Goal: Information Seeking & Learning: Check status

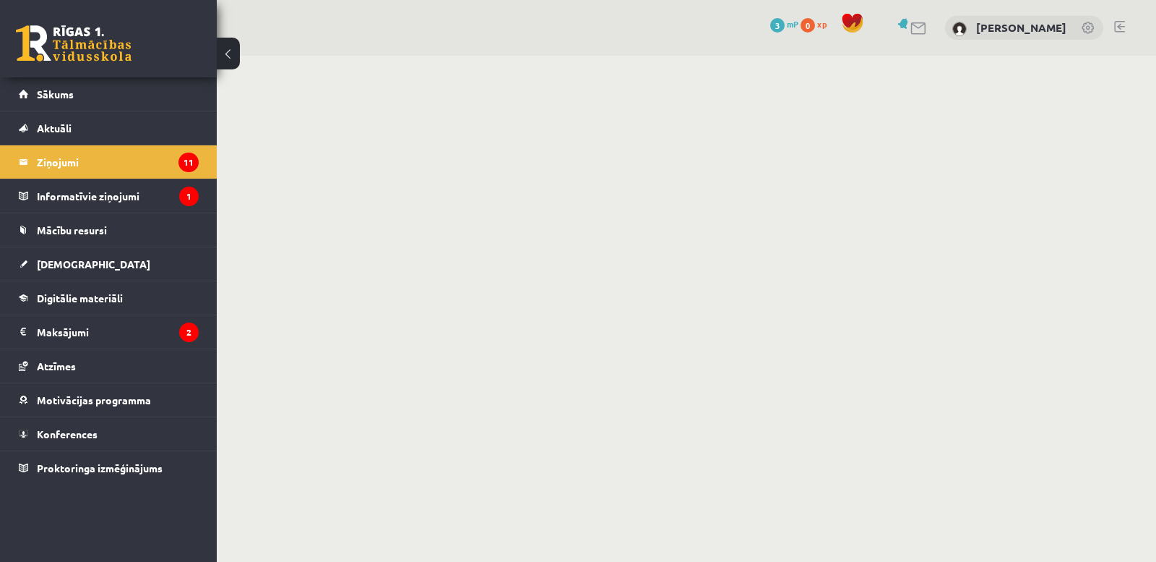
click at [38, 266] on span "[DEMOGRAPHIC_DATA]" at bounding box center [93, 263] width 113 height 13
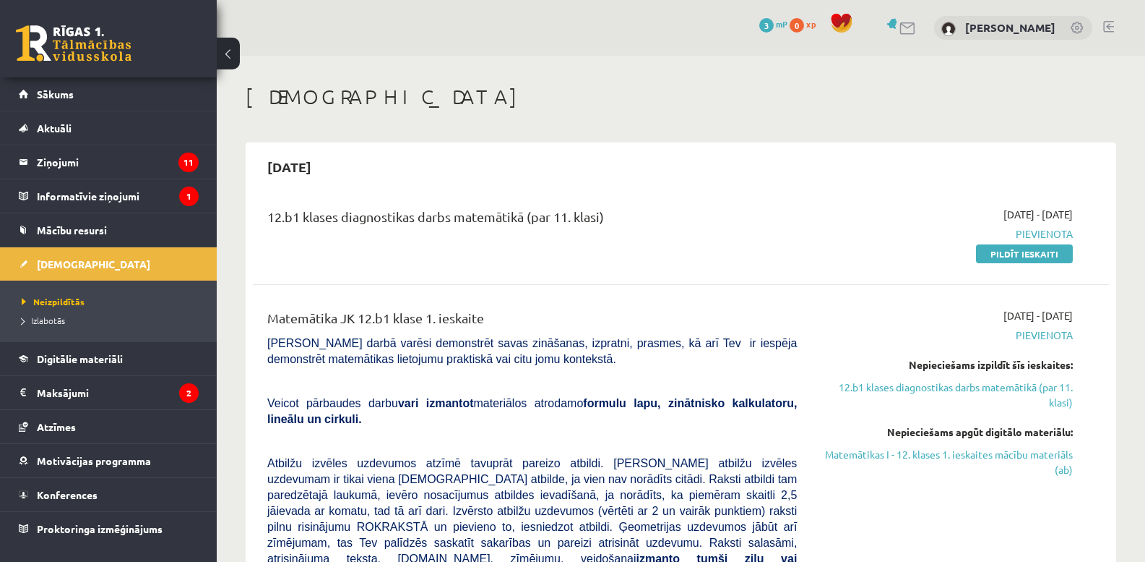
click at [1099, 183] on div "2025-09-30" at bounding box center [681, 167] width 856 height 34
click at [56, 102] on link "Sākums" at bounding box center [109, 93] width 180 height 33
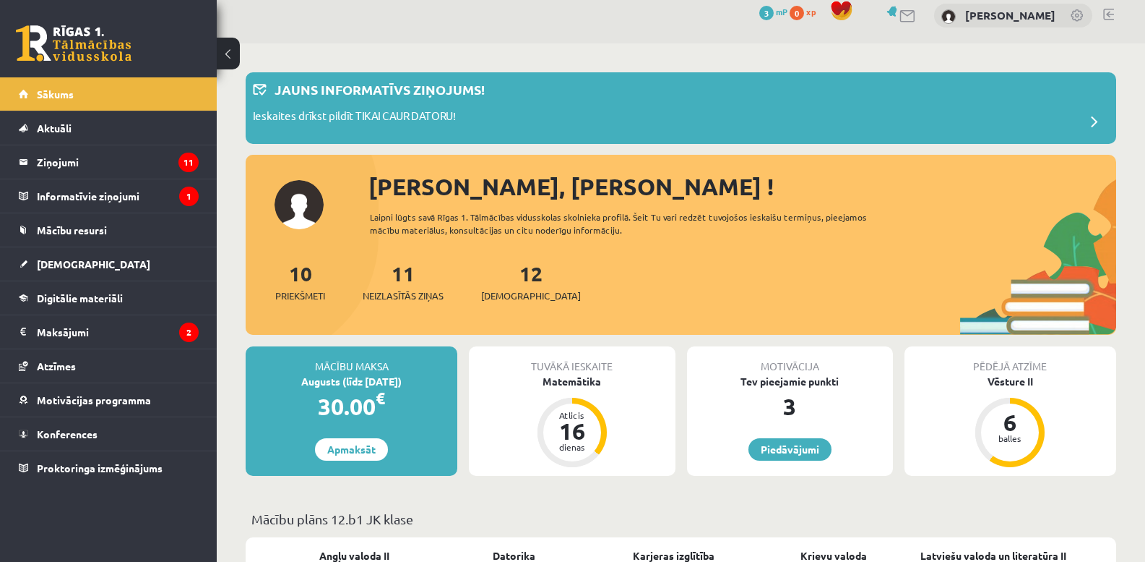
scroll to position [9, 0]
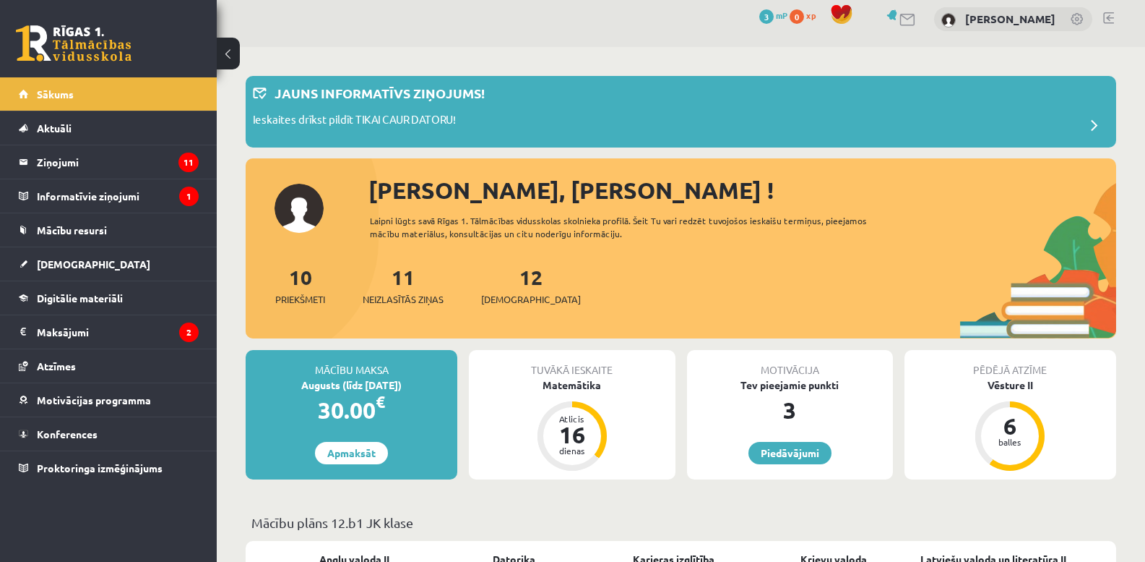
click at [1095, 139] on span at bounding box center [1094, 125] width 29 height 29
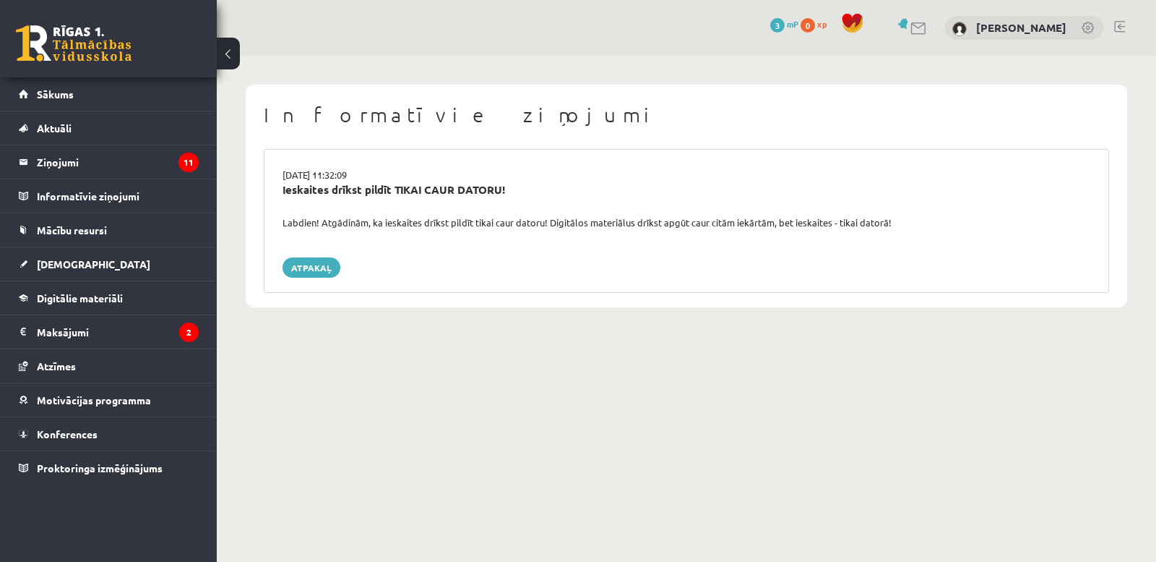
click at [304, 267] on link "Atpakaļ" at bounding box center [312, 267] width 58 height 20
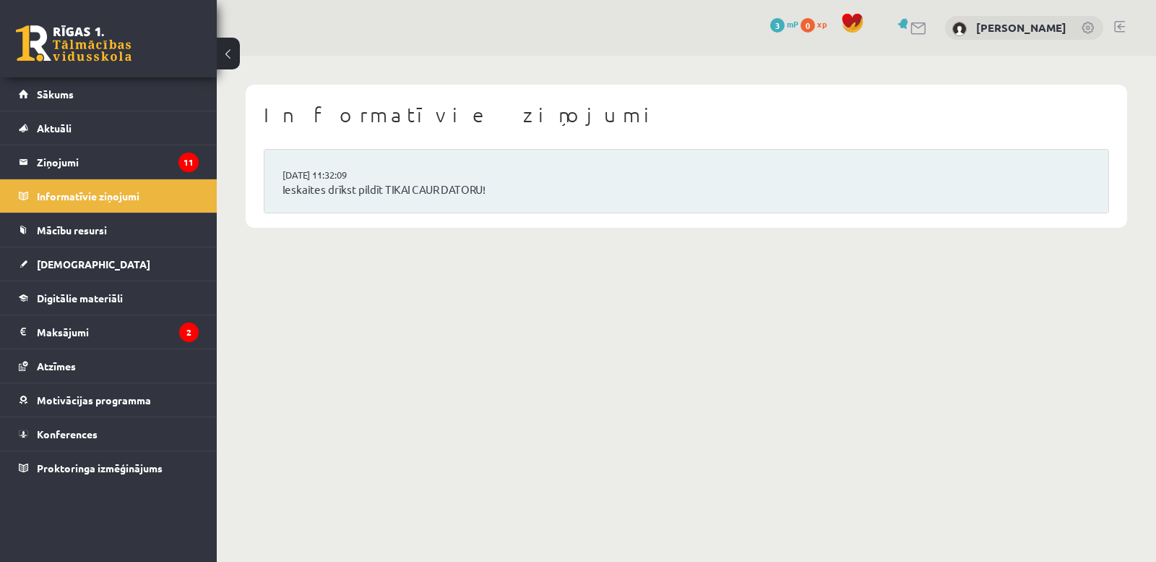
click at [74, 86] on link "Sākums" at bounding box center [109, 93] width 180 height 33
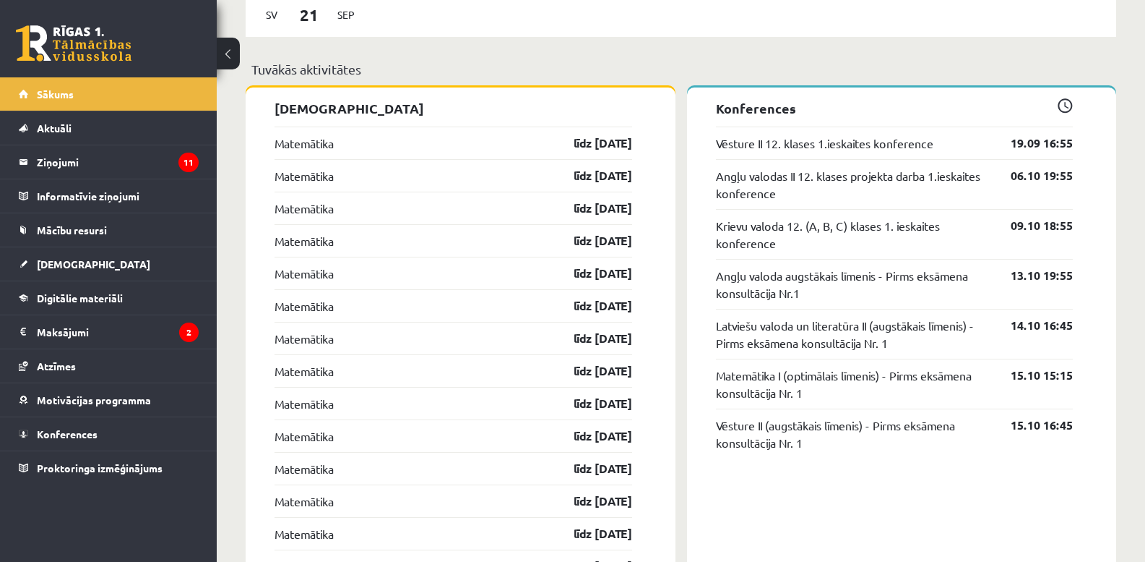
scroll to position [1113, 0]
click at [551, 436] on link "līdz [DATE]" at bounding box center [591, 436] width 84 height 17
